Goal: Check status: Check status

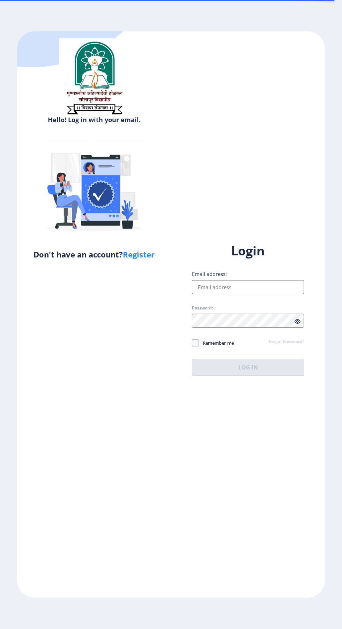
click at [245, 294] on input "Email address:" at bounding box center [248, 287] width 112 height 14
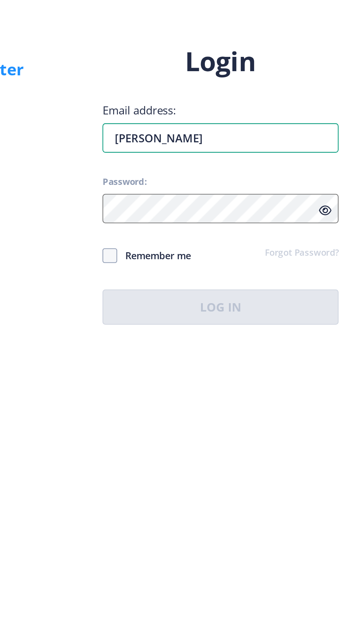
type input "[PERSON_NAME] anga"
type input "प्रतिमानगर"
click at [216, 294] on input "[PERSON_NAME]" at bounding box center [248, 287] width 112 height 14
click at [220, 294] on input "[PERSON_NAME]" at bounding box center [248, 287] width 112 height 14
click at [234, 294] on input "Pratimabanga" at bounding box center [248, 287] width 112 height 14
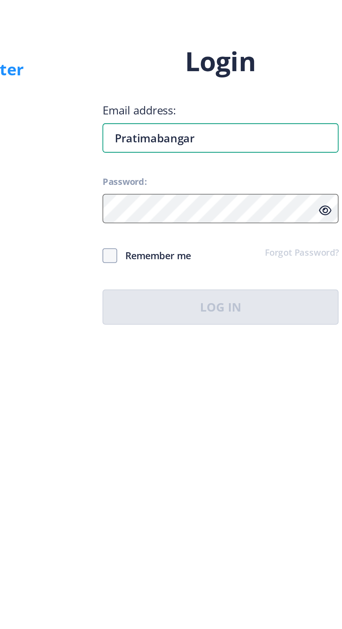
type input "Pratimabangar0"
type input "प्रतिमाबानगर्री"
type input "[EMAIL_ADDRESS][DOMAIN_NAME]"
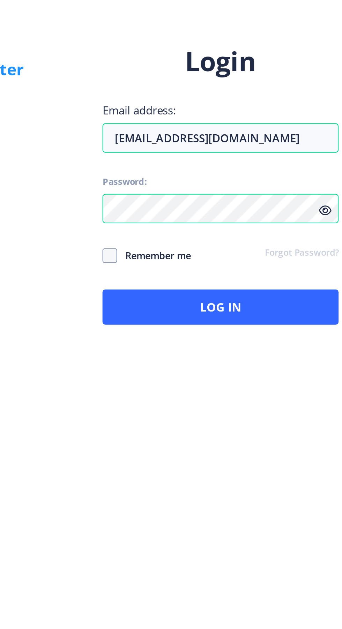
click at [297, 324] on icon at bounding box center [297, 321] width 6 height 5
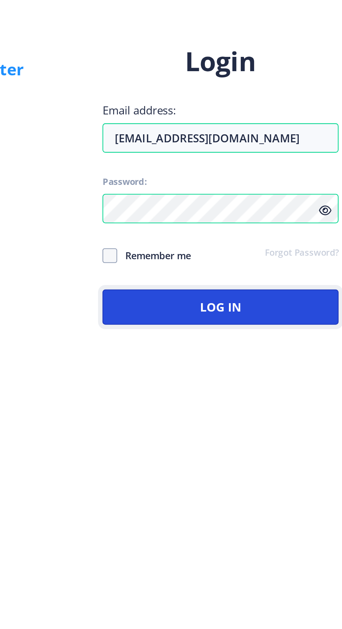
click at [276, 376] on button "Log In" at bounding box center [248, 367] width 112 height 17
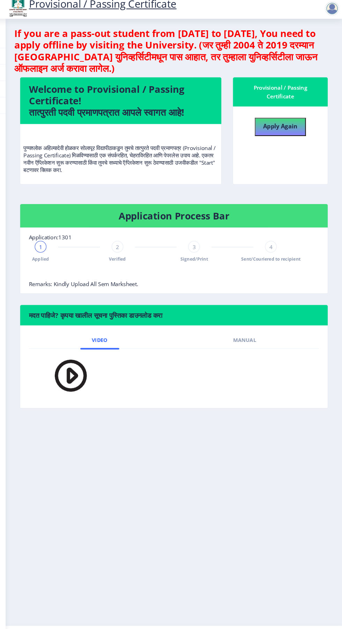
scroll to position [0, 0]
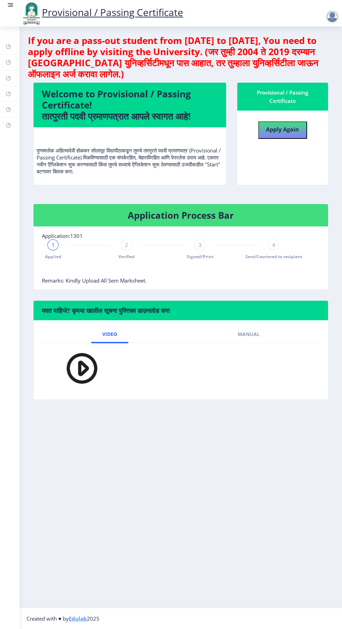
click at [15, 95] on link "Myapplication" at bounding box center [10, 93] width 20 height 15
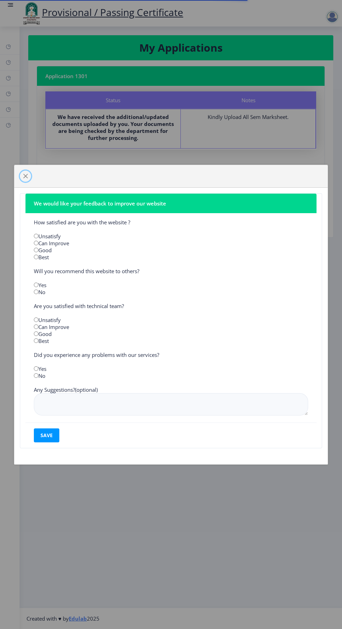
click at [26, 171] on button "button" at bounding box center [25, 176] width 11 height 11
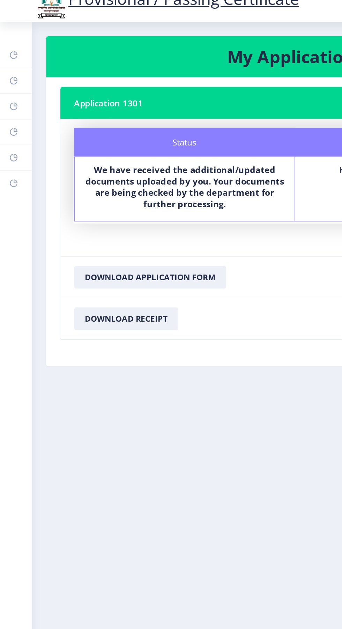
scroll to position [0, 0]
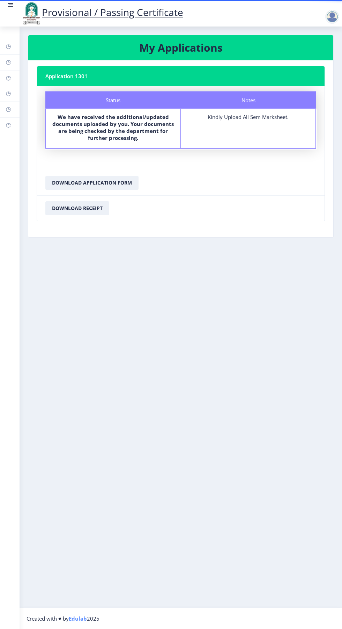
click at [331, 19] on div at bounding box center [332, 17] width 14 height 14
click at [265, 315] on nb-layout-column "My Applications Application 1301 Status Notes Status We have received the addit…" at bounding box center [181, 317] width 322 height 581
click at [138, 301] on nb-layout-column "My Applications Application 1301 Status Notes Status We have received the addit…" at bounding box center [181, 317] width 322 height 581
click at [8, 110] on rect at bounding box center [9, 110] width 6 height 6
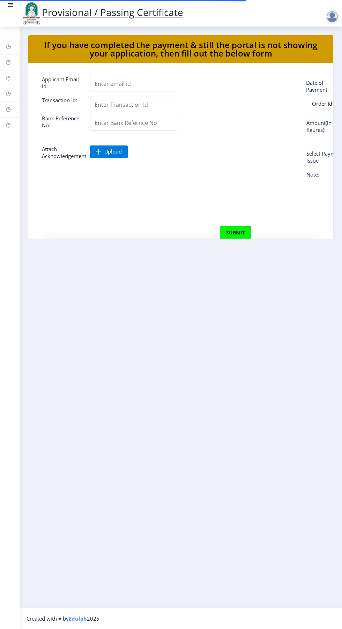
click at [8, 110] on rect at bounding box center [9, 110] width 6 height 6
